Goal: Task Accomplishment & Management: Use online tool/utility

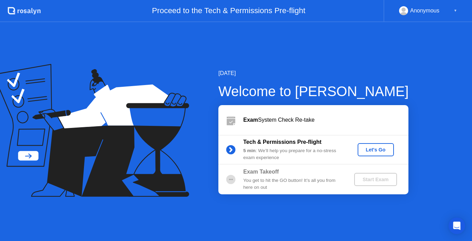
click at [391, 150] on button "Let's Go" at bounding box center [376, 149] width 36 height 13
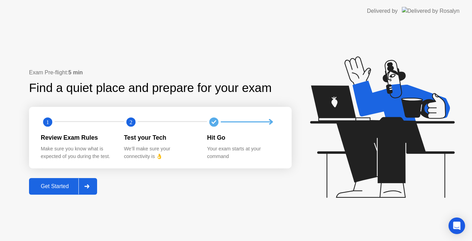
click at [70, 183] on div "Get Started" at bounding box center [54, 186] width 47 height 6
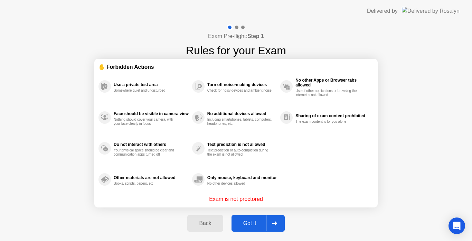
click at [250, 226] on div "Got it" at bounding box center [250, 223] width 33 height 6
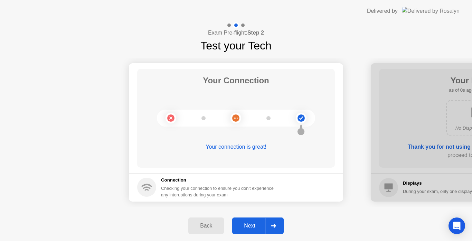
click at [249, 227] on div "Next" at bounding box center [250, 226] width 31 height 6
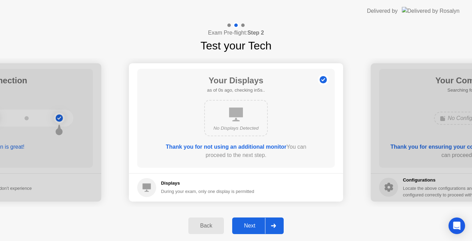
click at [249, 227] on div "Next" at bounding box center [250, 226] width 31 height 6
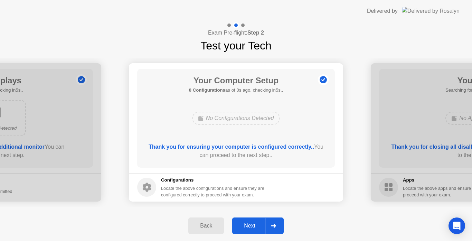
click at [249, 226] on div "Next" at bounding box center [250, 226] width 31 height 6
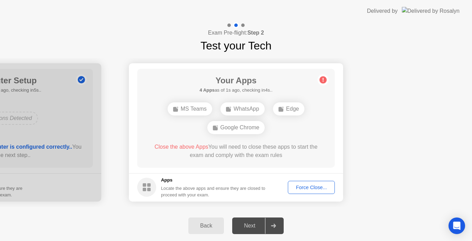
click at [301, 185] on div "Force Close..." at bounding box center [312, 188] width 42 height 6
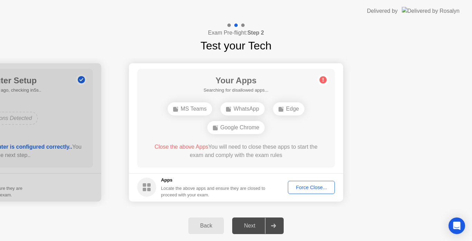
click at [297, 190] on div "Force Close..." at bounding box center [312, 188] width 42 height 6
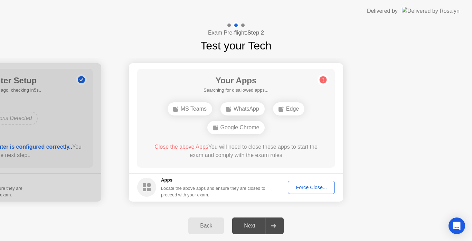
click at [308, 187] on div "Force Close..." at bounding box center [312, 188] width 42 height 6
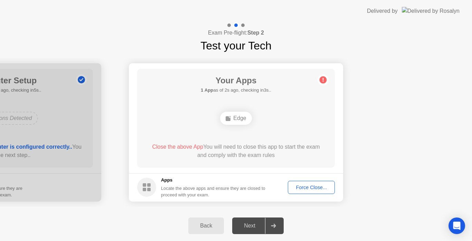
click at [310, 188] on div "Force Close..." at bounding box center [312, 188] width 42 height 6
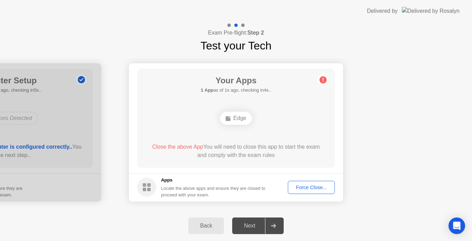
click at [316, 186] on div "Force Close..." at bounding box center [312, 188] width 42 height 6
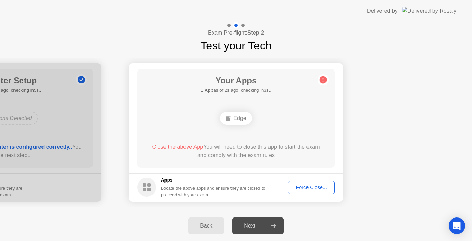
click at [312, 188] on div "Force Close..." at bounding box center [312, 188] width 42 height 6
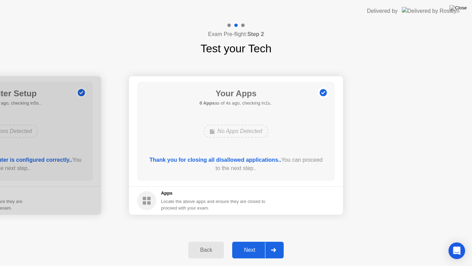
click at [257, 241] on div "Next" at bounding box center [250, 250] width 31 height 6
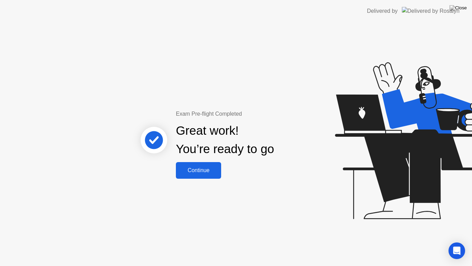
click at [203, 175] on button "Continue" at bounding box center [198, 170] width 45 height 17
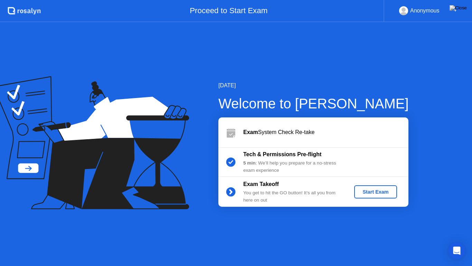
click at [370, 192] on div "Start Exam" at bounding box center [375, 192] width 37 height 6
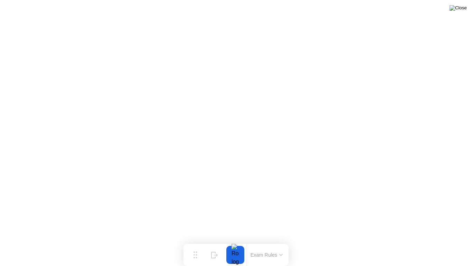
click at [464, 8] on img at bounding box center [458, 8] width 17 height 6
click at [462, 8] on img at bounding box center [458, 8] width 17 height 6
